Goal: Navigation & Orientation: Find specific page/section

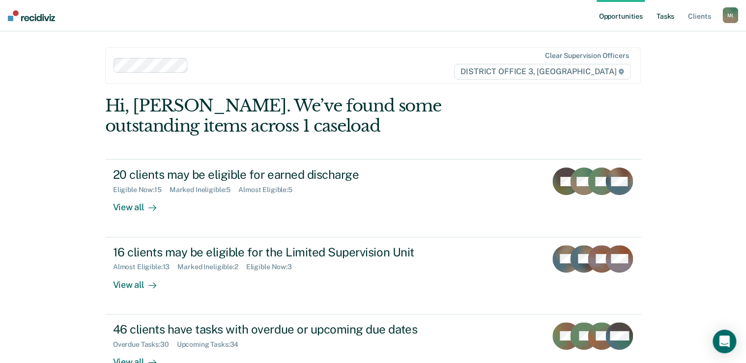
scroll to position [28, 0]
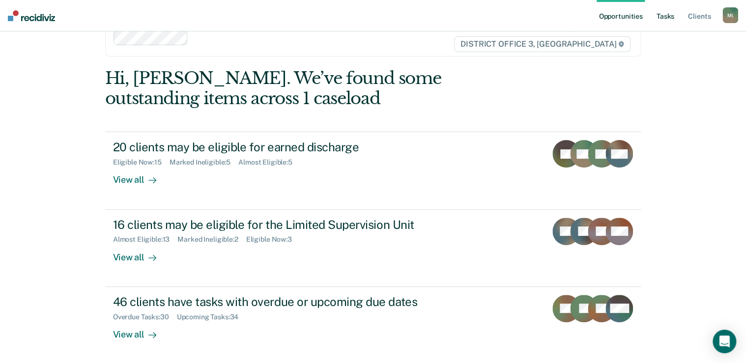
click at [671, 19] on link "Tasks" at bounding box center [666, 15] width 22 height 31
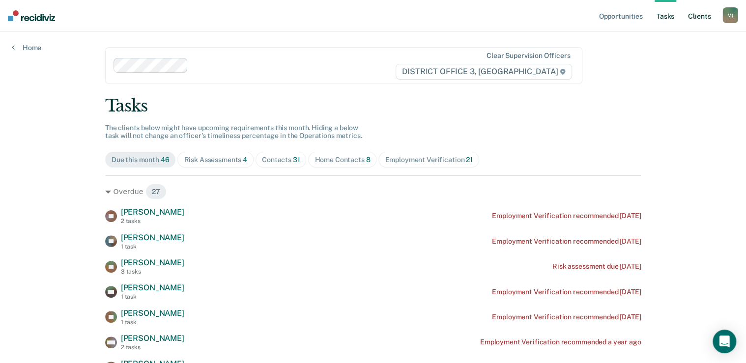
click at [696, 16] on link "Client s" at bounding box center [699, 15] width 27 height 31
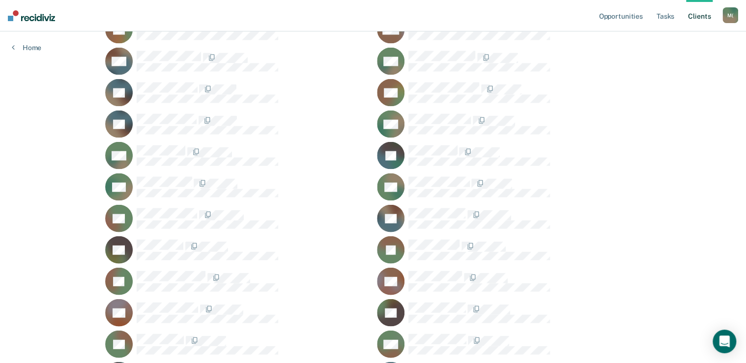
scroll to position [944, 0]
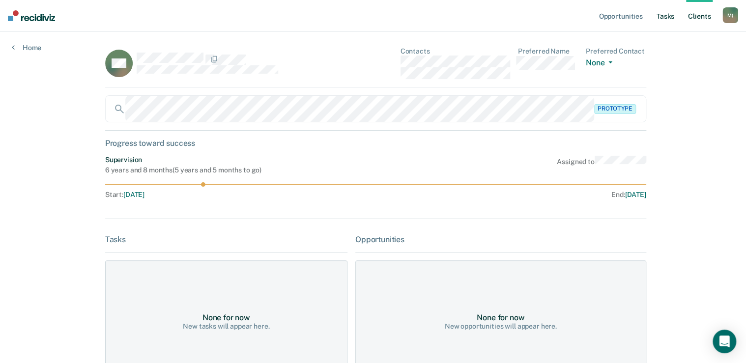
click at [661, 14] on link "Tasks" at bounding box center [666, 15] width 22 height 31
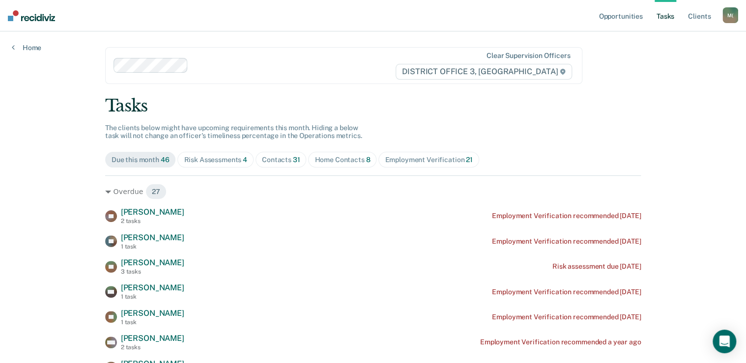
click at [215, 163] on div "Risk Assessments 4" at bounding box center [215, 160] width 63 height 8
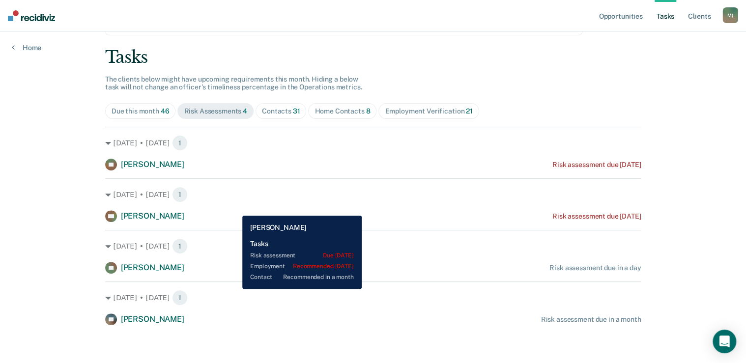
scroll to position [50, 0]
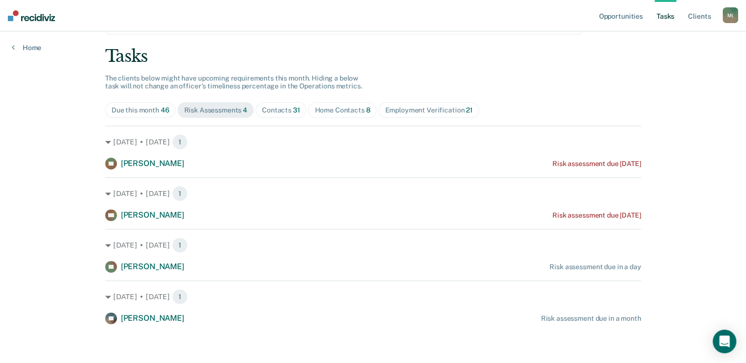
click at [270, 110] on div "Contacts 31" at bounding box center [281, 110] width 38 height 8
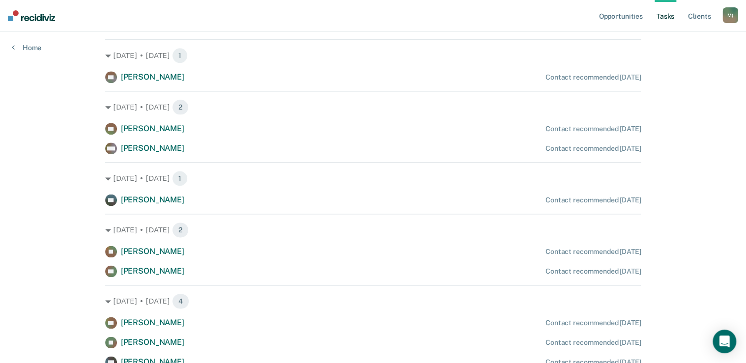
scroll to position [0, 0]
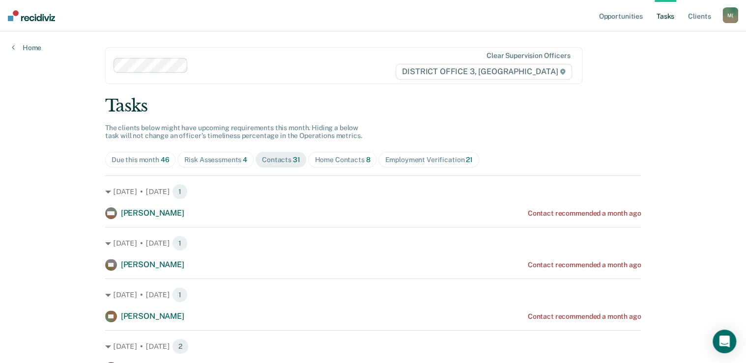
click at [325, 156] on div "Home Contacts 8" at bounding box center [343, 160] width 56 height 8
click at [195, 161] on div "Risk Assessments 4" at bounding box center [215, 160] width 63 height 8
click at [699, 11] on link "Client s" at bounding box center [699, 15] width 27 height 31
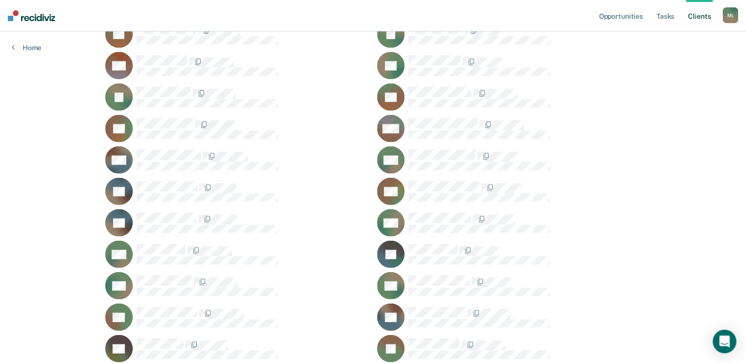
scroll to position [1279, 0]
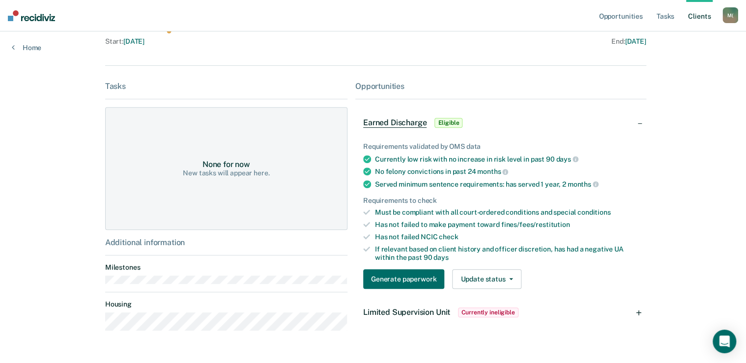
scroll to position [179, 0]
